Goal: Task Accomplishment & Management: Use online tool/utility

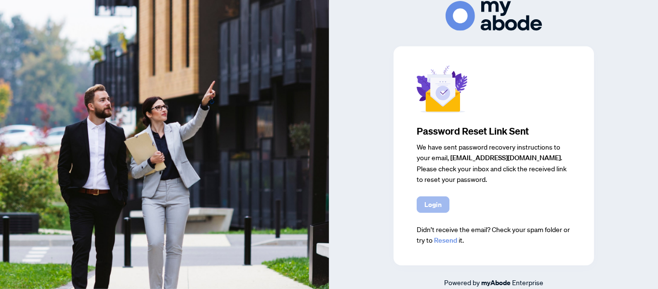
click at [428, 209] on span "Login" at bounding box center [433, 204] width 17 height 15
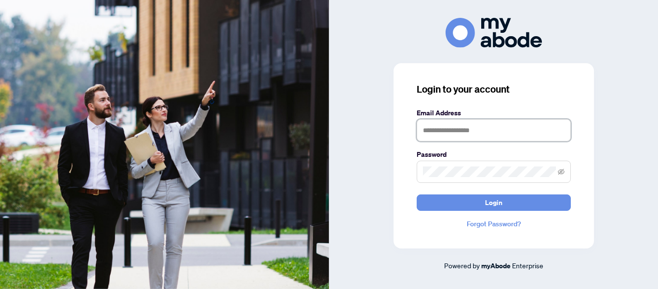
click at [441, 131] on input "text" at bounding box center [494, 130] width 154 height 22
type input "**********"
click at [564, 173] on icon "eye-invisible" at bounding box center [561, 171] width 7 height 6
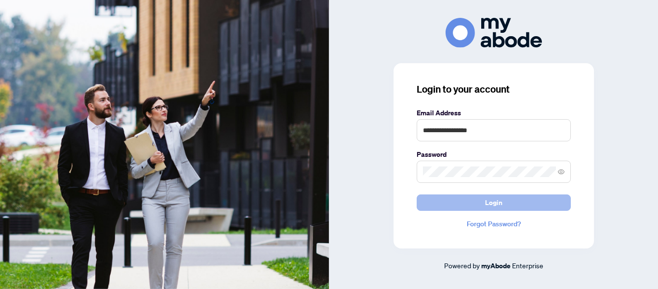
click at [534, 202] on button "Login" at bounding box center [494, 202] width 154 height 16
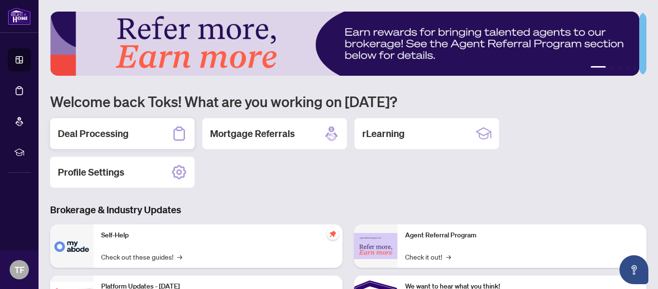
click at [121, 132] on h2 "Deal Processing" at bounding box center [93, 133] width 71 height 13
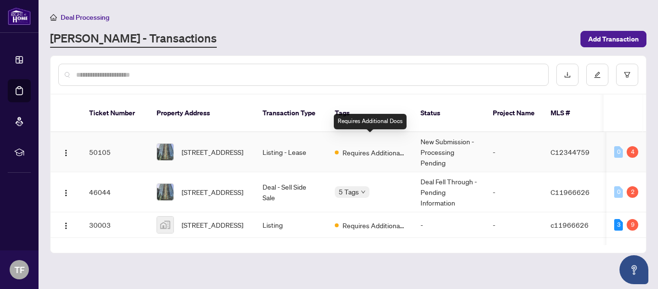
click at [374, 147] on span "Requires Additional Docs" at bounding box center [374, 152] width 63 height 11
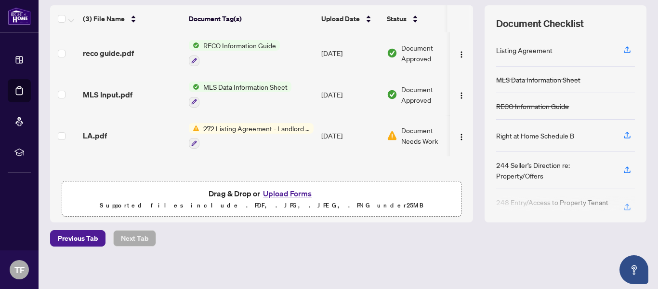
scroll to position [129, 0]
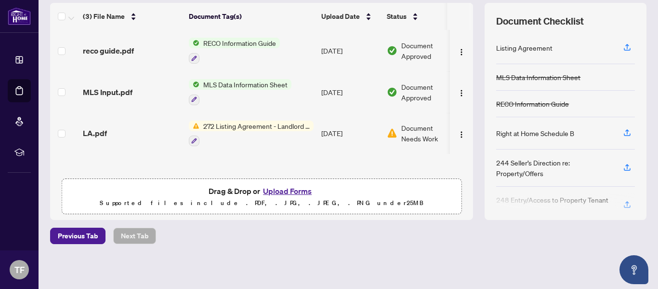
click at [293, 190] on button "Upload Forms" at bounding box center [287, 191] width 54 height 13
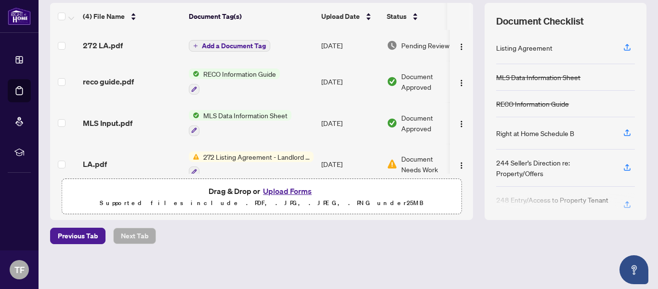
click at [470, 20] on th at bounding box center [471, 16] width 3 height 27
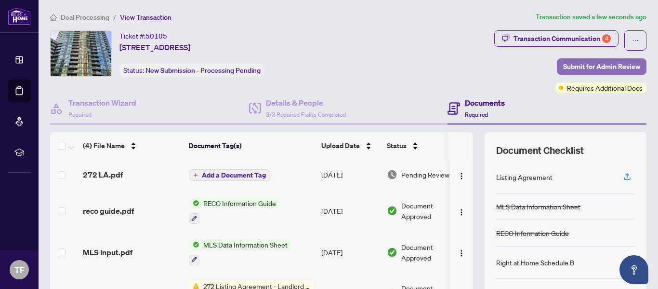
click at [622, 63] on span "Submit for Admin Review" at bounding box center [601, 66] width 77 height 15
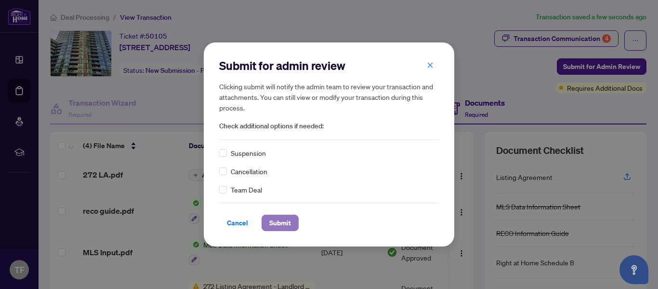
click at [282, 226] on span "Submit" at bounding box center [280, 222] width 22 height 15
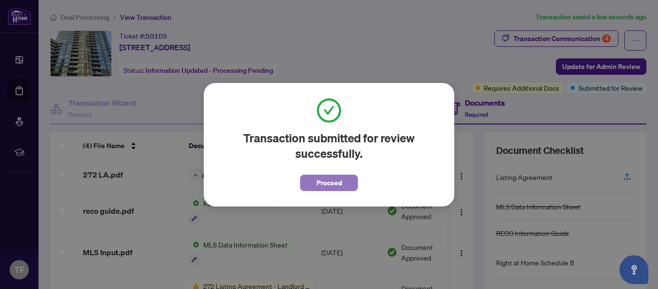
click at [343, 188] on button "Proceed" at bounding box center [329, 182] width 58 height 16
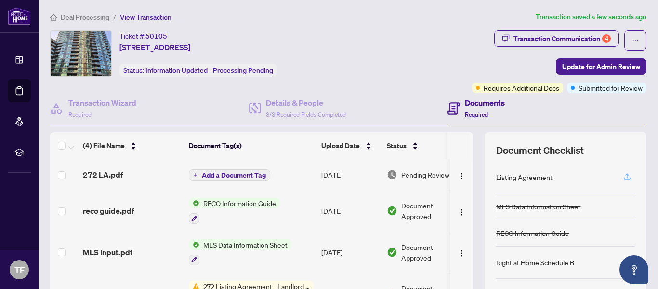
click at [623, 173] on icon "button" at bounding box center [627, 176] width 9 height 9
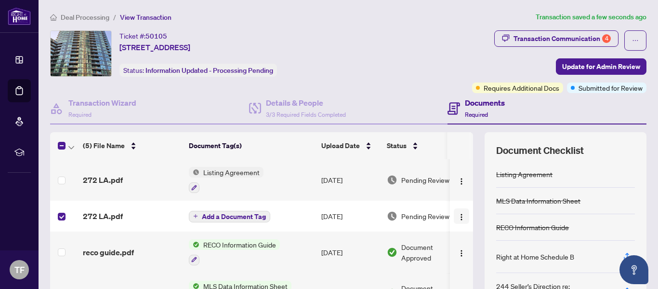
click at [458, 216] on img "button" at bounding box center [462, 217] width 8 height 8
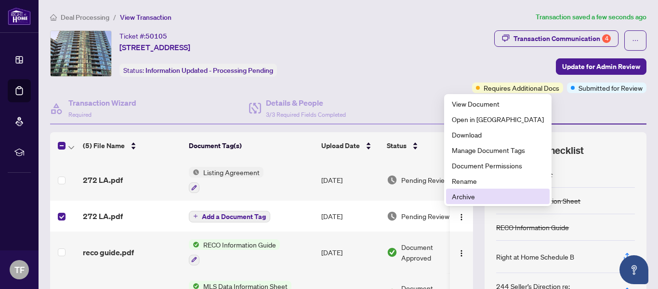
click at [466, 193] on span "Archive" at bounding box center [498, 196] width 92 height 11
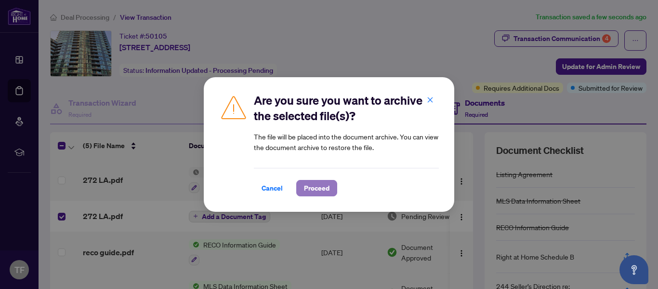
click at [329, 193] on span "Proceed" at bounding box center [317, 187] width 26 height 15
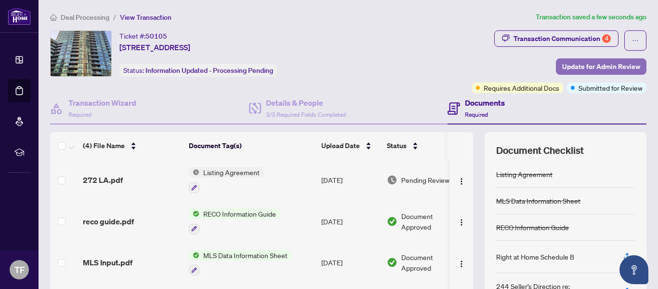
click at [566, 68] on span "Update for Admin Review" at bounding box center [601, 66] width 78 height 15
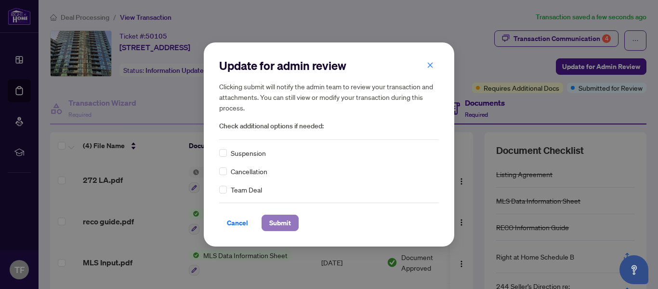
click at [275, 224] on span "Submit" at bounding box center [280, 222] width 22 height 15
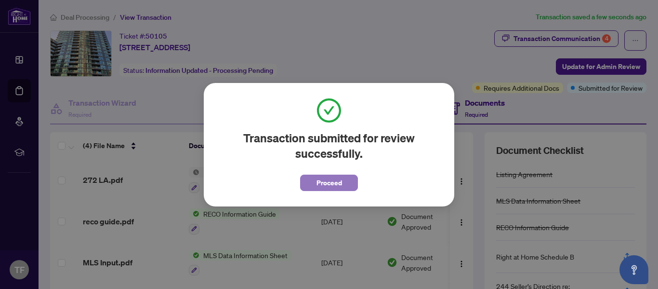
click at [334, 187] on span "Proceed" at bounding box center [330, 182] width 26 height 15
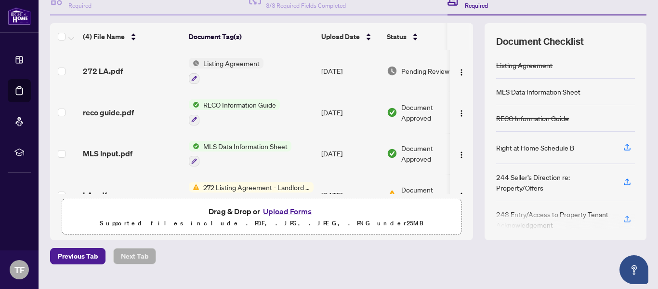
scroll to position [128, 0]
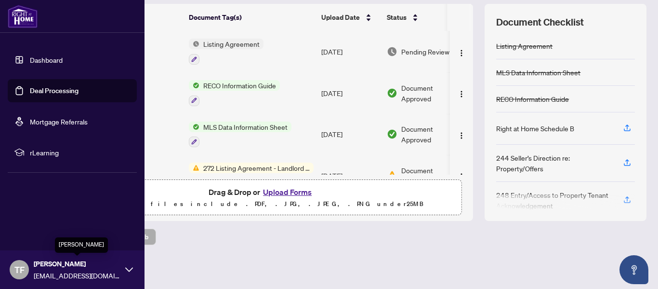
click at [47, 268] on span "Toks Famoroti" at bounding box center [77, 263] width 87 height 11
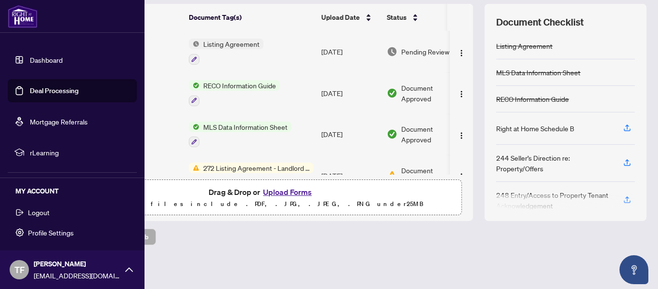
click at [54, 211] on button "Logout" at bounding box center [72, 212] width 129 height 16
